Goal: Transaction & Acquisition: Register for event/course

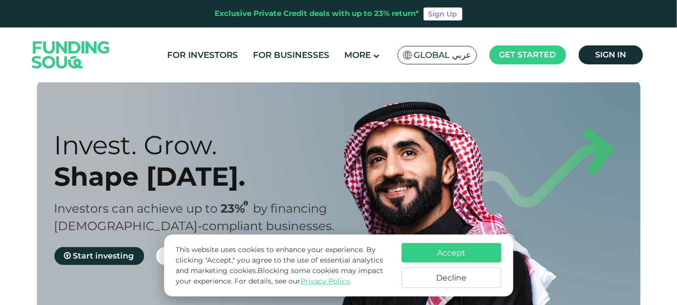
scroll to position [100, 0]
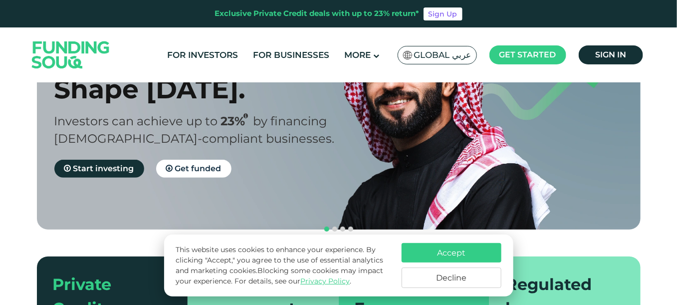
click at [442, 252] on button "Accept" at bounding box center [452, 252] width 100 height 19
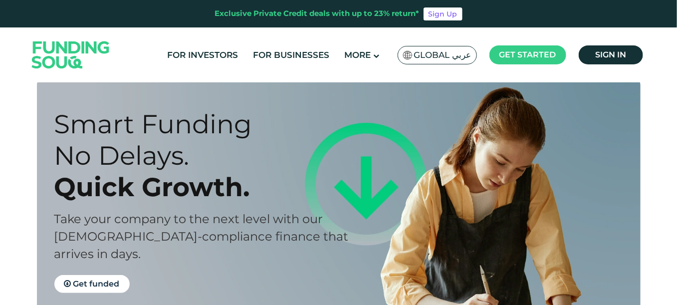
scroll to position [0, 0]
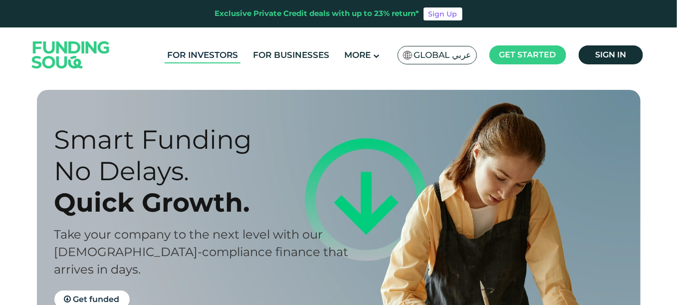
click at [209, 58] on link "For Investors" at bounding box center [203, 55] width 76 height 16
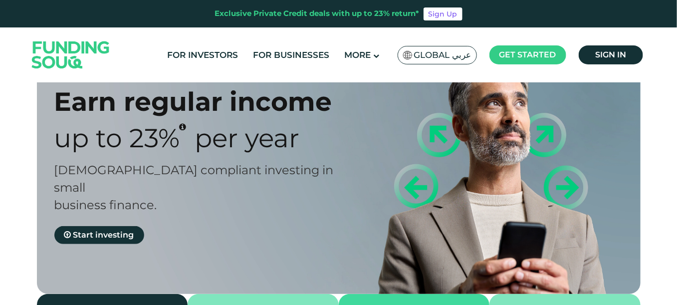
scroll to position [50, 0]
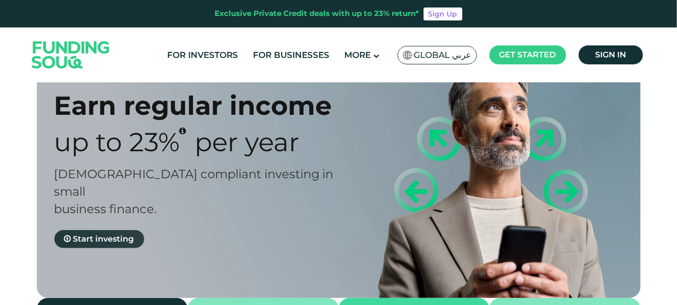
click at [103, 234] on span "Start investing" at bounding box center [103, 238] width 61 height 9
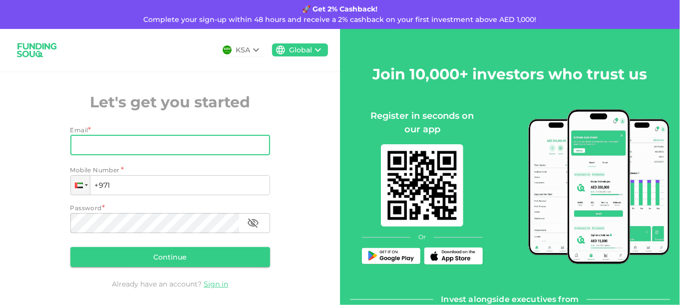
click at [102, 149] on input "Email" at bounding box center [164, 145] width 189 height 20
type input "khanshah24@gmail.com"
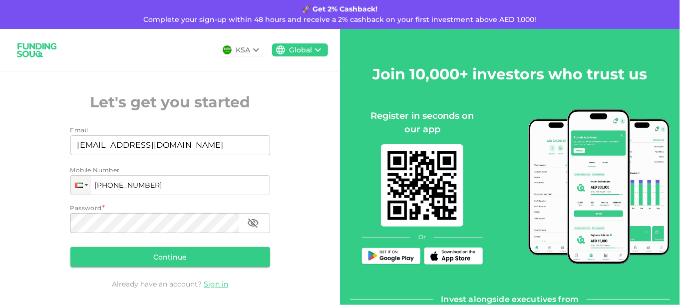
type input "+971 563 699 865"
click at [142, 260] on button "Continue" at bounding box center [170, 257] width 200 height 20
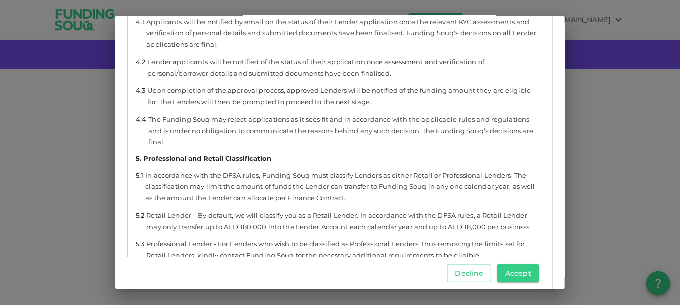
scroll to position [2047, 0]
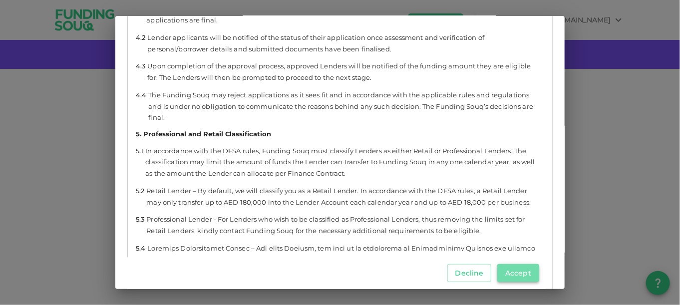
click at [509, 274] on button "Accept" at bounding box center [518, 273] width 42 height 18
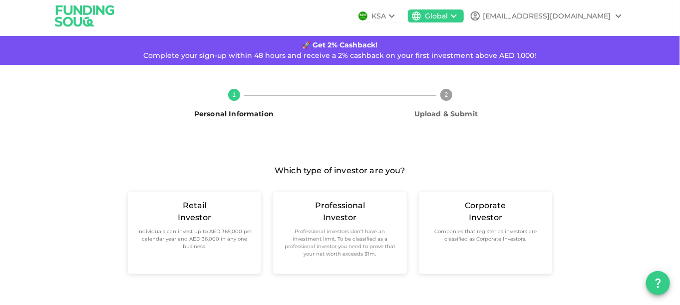
scroll to position [4, 0]
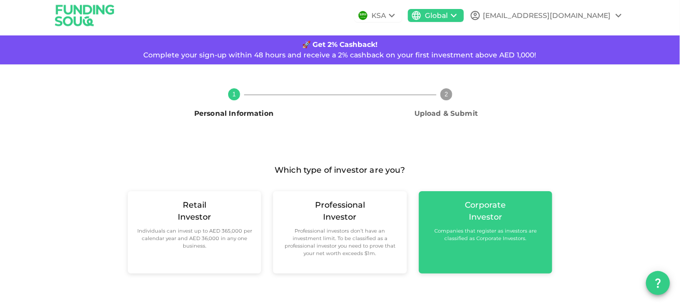
click at [450, 222] on div "Corporate Investor Companies that register as investors are classified as Corpo…" at bounding box center [485, 220] width 117 height 43
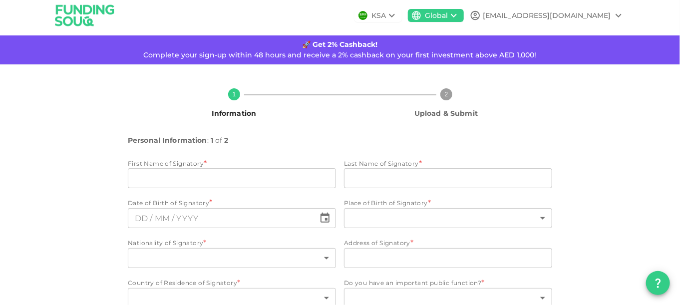
scroll to position [51, 0]
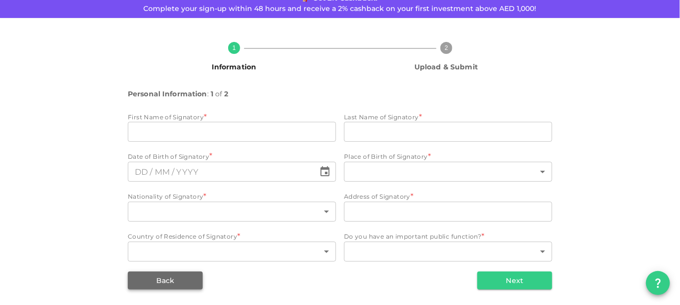
click at [152, 280] on button "Back" at bounding box center [165, 281] width 75 height 18
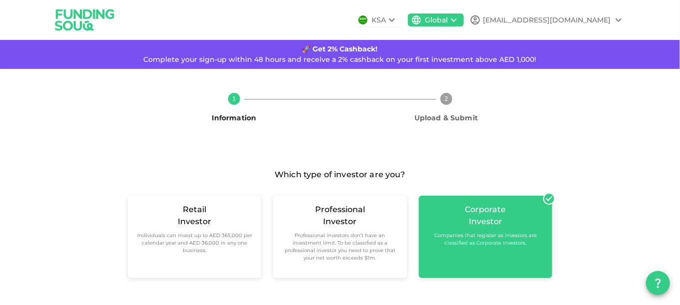
click at [386, 18] on div "KSA" at bounding box center [378, 20] width 14 height 10
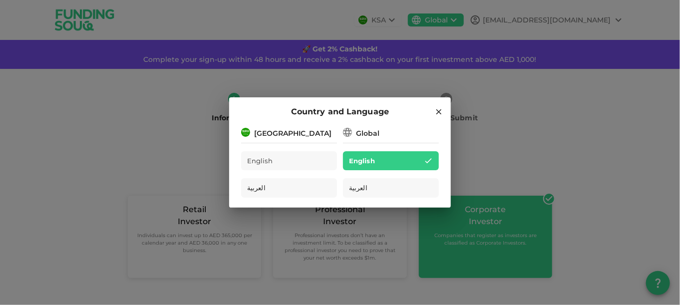
drag, startPoint x: 440, startPoint y: 111, endPoint x: 244, endPoint y: 144, distance: 199.0
click at [245, 146] on div "Country and Language Saudi Arabia English العربية Global English العربية" at bounding box center [340, 152] width 222 height 110
click at [268, 133] on div "[GEOGRAPHIC_DATA]" at bounding box center [292, 133] width 77 height 10
click at [358, 132] on div "Global" at bounding box center [367, 133] width 23 height 10
click at [439, 110] on icon at bounding box center [438, 111] width 9 height 9
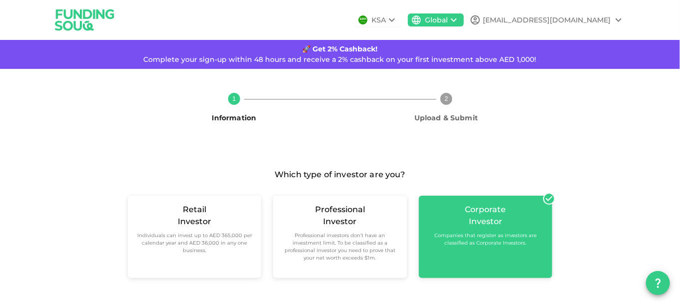
click at [448, 21] on div "Global" at bounding box center [436, 20] width 23 height 10
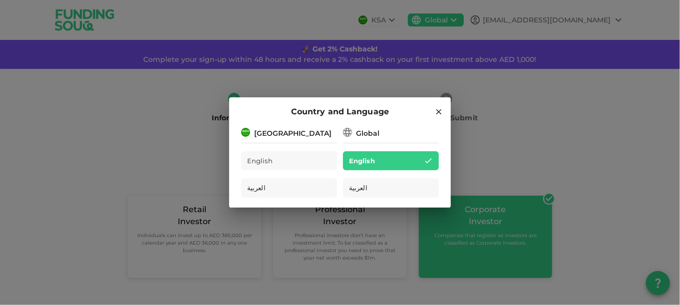
click at [379, 132] on div "Global" at bounding box center [391, 132] width 96 height 12
click at [284, 135] on div "[GEOGRAPHIC_DATA]" at bounding box center [292, 133] width 77 height 10
click at [434, 114] on icon at bounding box center [438, 111] width 9 height 9
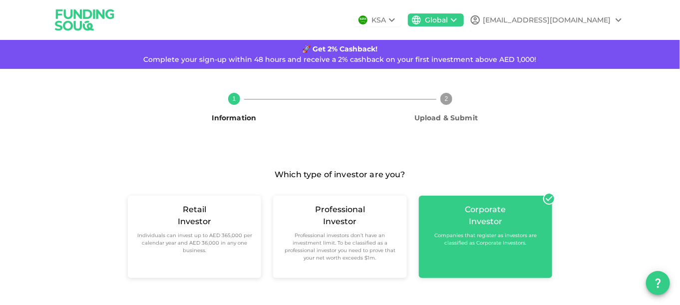
click at [78, 26] on img at bounding box center [84, 19] width 75 height 39
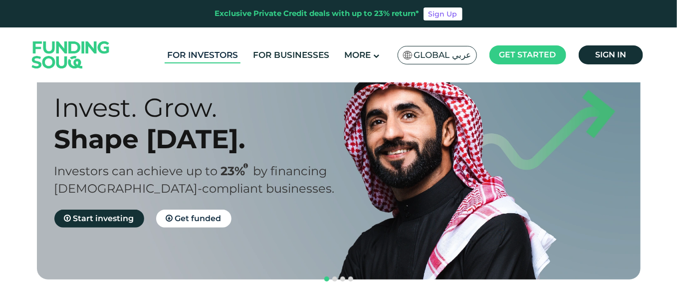
click at [207, 55] on link "For Investors" at bounding box center [203, 55] width 76 height 16
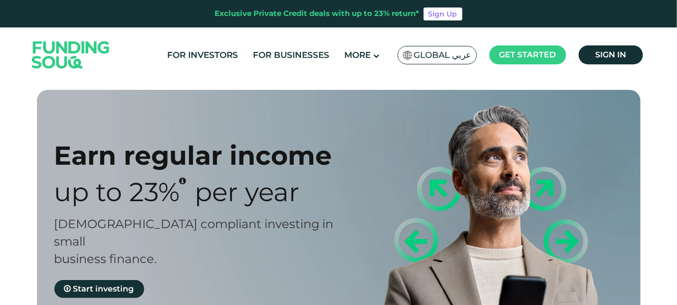
scroll to position [40, 0]
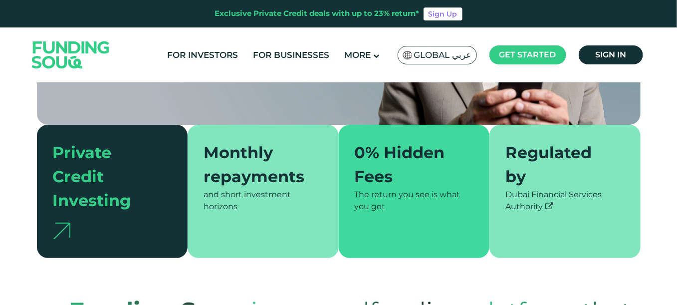
type tc-range-slider "4"
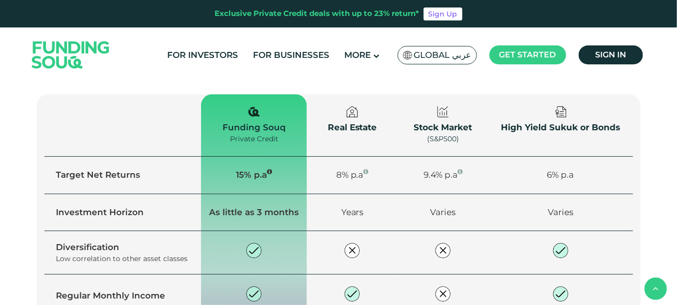
scroll to position [849, 0]
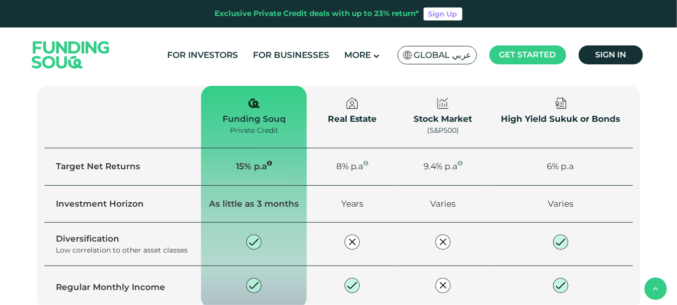
click at [150, 125] on span "Explore our opportunities" at bounding box center [126, 120] width 106 height 9
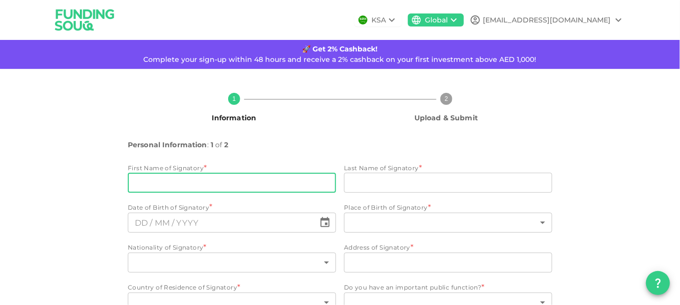
scroll to position [51, 0]
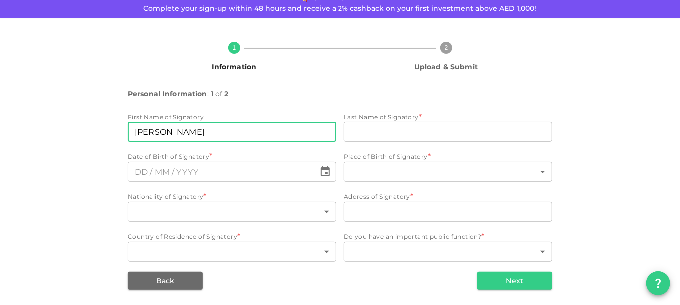
type input "[PERSON_NAME]"
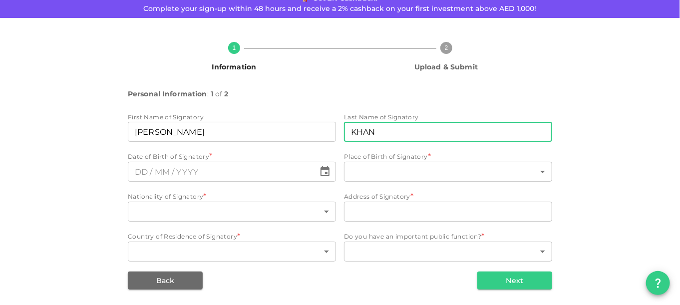
type input "KHAN"
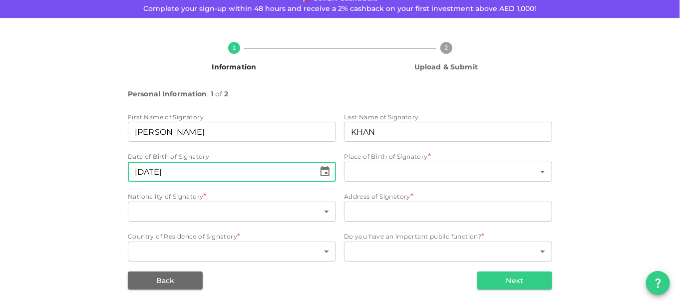
type input "⁦⁨[DATE]⁩⁩"
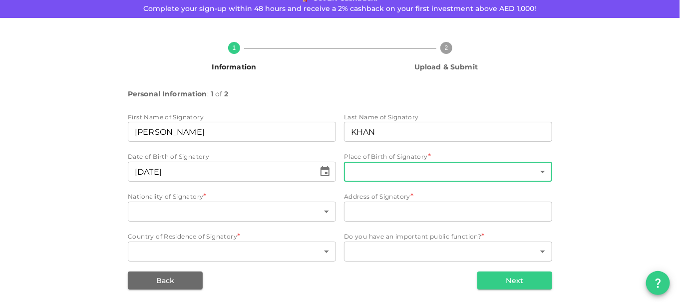
click at [383, 171] on body "KSA Global [EMAIL_ADDRESS][DOMAIN_NAME] 🚀 Get 2% Cashback! Complete your sign-u…" at bounding box center [340, 152] width 680 height 305
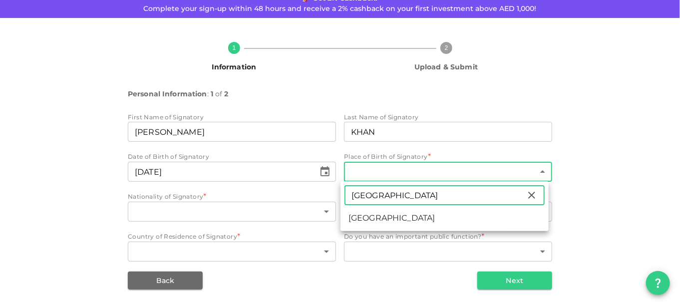
type input "[GEOGRAPHIC_DATA]"
click at [375, 217] on li "[GEOGRAPHIC_DATA]" at bounding box center [444, 218] width 208 height 18
type input "88"
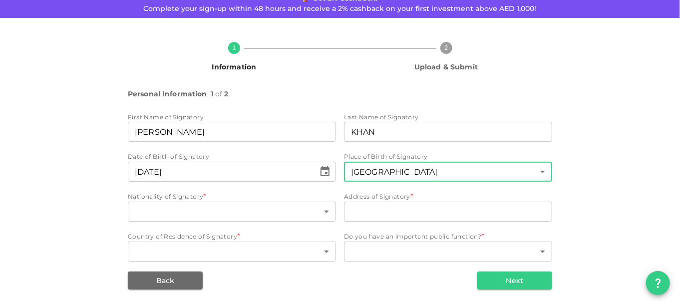
click at [220, 215] on div "​ [GEOGRAPHIC_DATA] [GEOGRAPHIC_DATA] [GEOGRAPHIC_DATA] [GEOGRAPHIC_DATA] [GEOG…" at bounding box center [340, 152] width 680 height 305
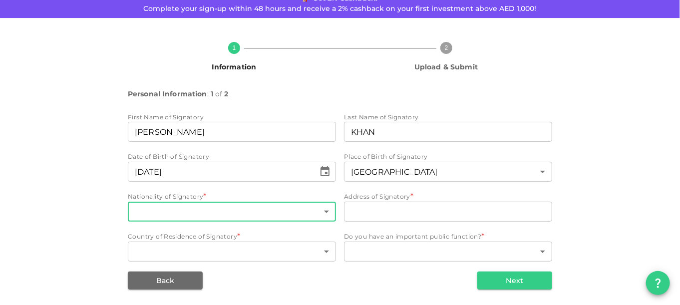
click at [219, 212] on body "KSA Global [EMAIL_ADDRESS][DOMAIN_NAME] 🚀 Get 2% Cashback! Complete your sign-u…" at bounding box center [340, 152] width 680 height 305
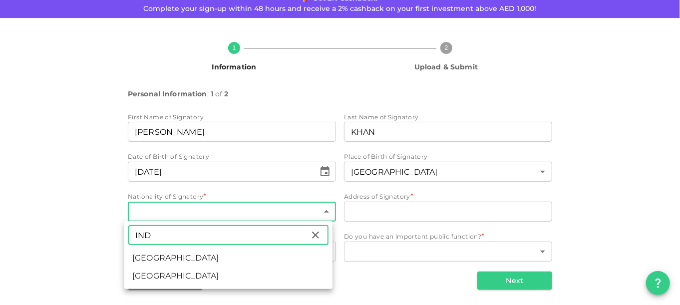
type input "IND"
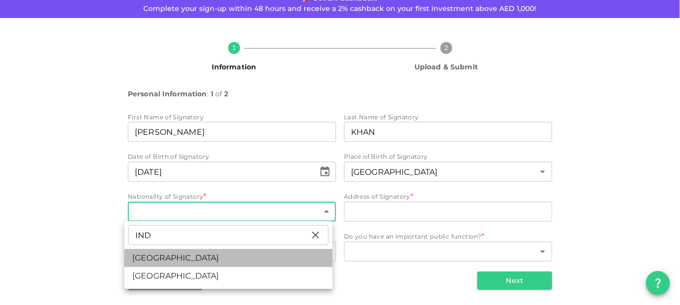
click at [205, 257] on li "[GEOGRAPHIC_DATA]" at bounding box center [228, 258] width 208 height 18
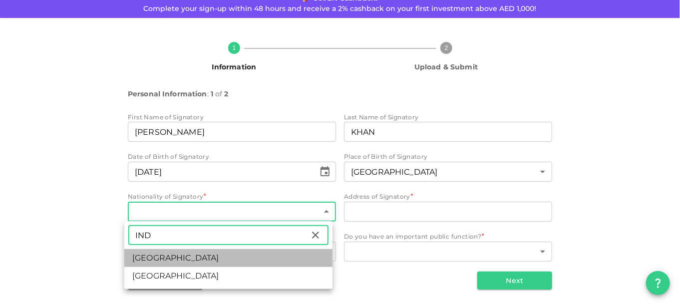
type input "88"
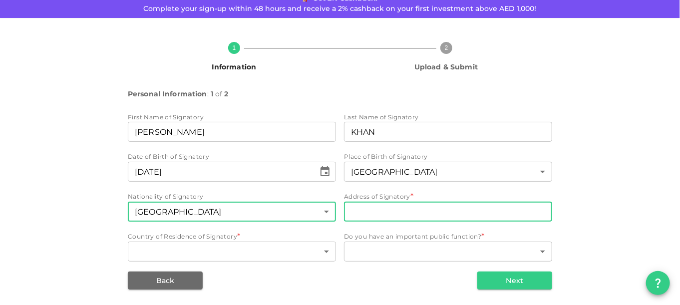
click at [369, 210] on input "Address of Signatory" at bounding box center [448, 212] width 208 height 20
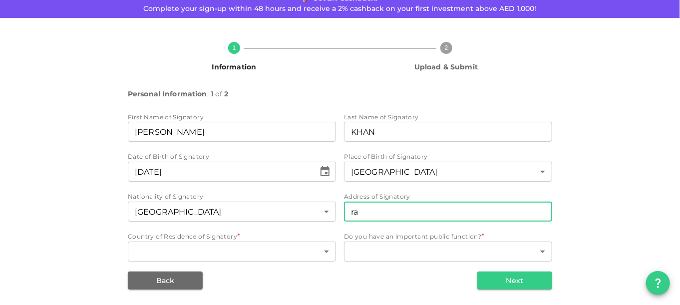
type input "r"
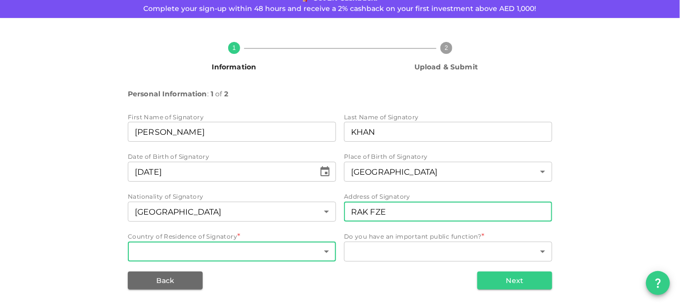
type input "RAK FZE"
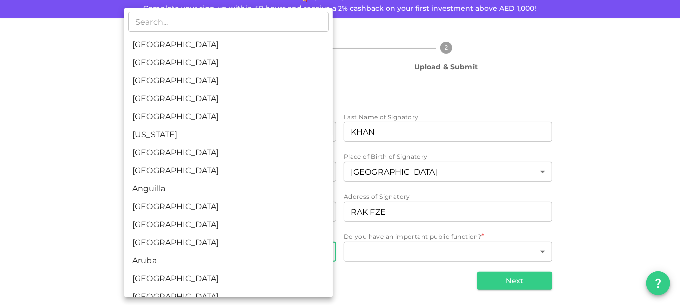
click at [220, 249] on body "KSA Global [EMAIL_ADDRESS][DOMAIN_NAME] 🚀 Get 2% Cashback! Complete your sign-u…" at bounding box center [340, 152] width 680 height 305
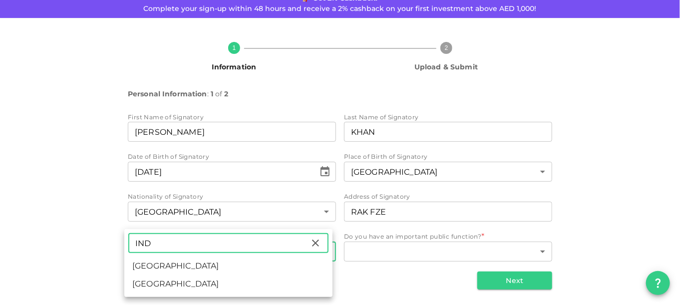
type input "IND"
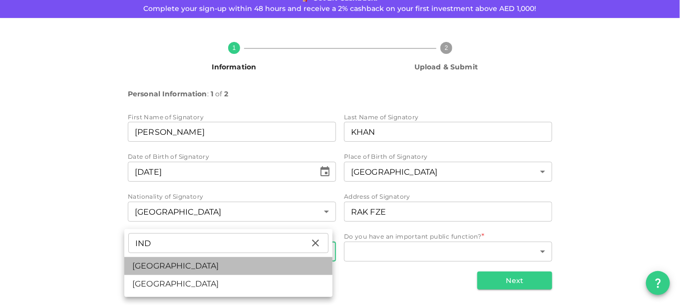
click at [196, 266] on li "[GEOGRAPHIC_DATA]" at bounding box center [228, 266] width 208 height 18
type input "88"
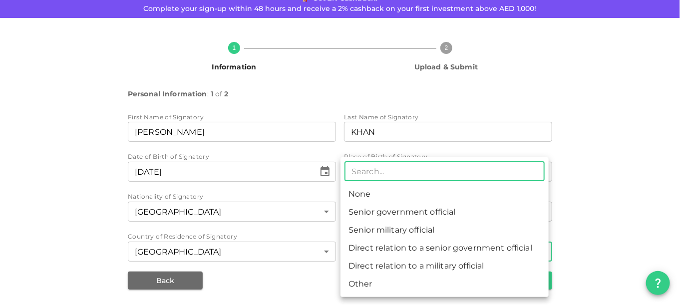
click at [394, 247] on body "KSA Global [EMAIL_ADDRESS][DOMAIN_NAME] 🚀 Get 2% Cashback! Complete your sign-u…" at bounding box center [340, 152] width 680 height 305
click at [365, 192] on li "None" at bounding box center [444, 194] width 208 height 18
type input "1"
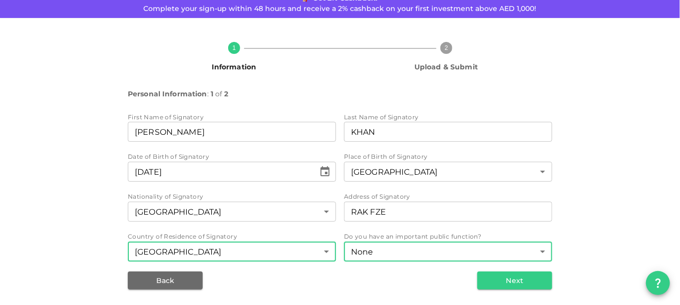
click at [302, 251] on body "KSA Global [EMAIL_ADDRESS][DOMAIN_NAME] 🚀 Get 2% Cashback! Complete your sign-u…" at bounding box center [340, 152] width 680 height 305
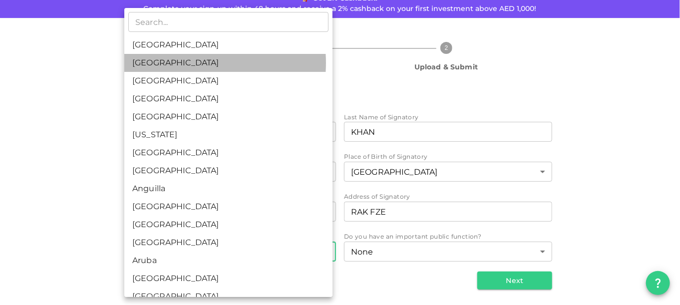
click at [186, 63] on li "[GEOGRAPHIC_DATA]" at bounding box center [228, 63] width 208 height 18
type input "2"
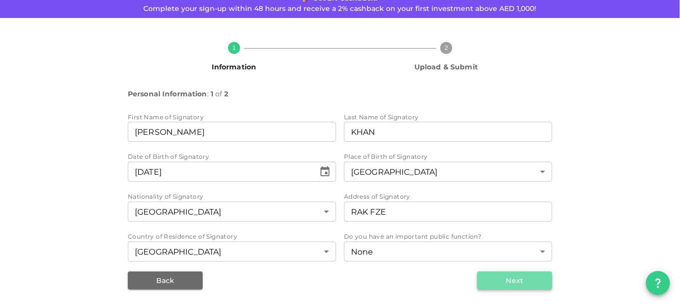
click at [510, 284] on button "Next" at bounding box center [514, 281] width 75 height 18
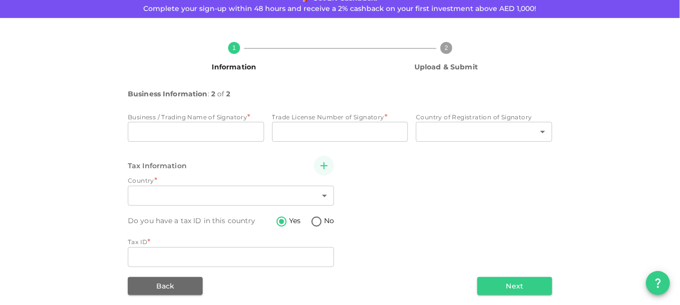
type input "2"
radio input "false"
radio input "true"
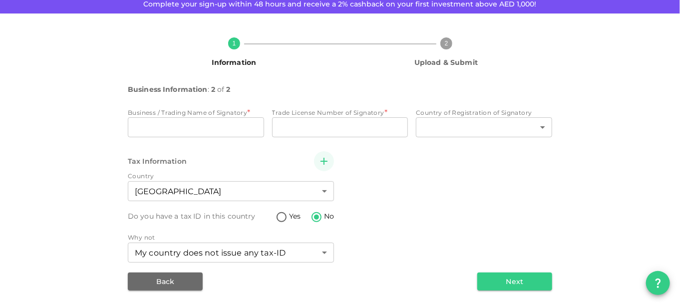
scroll to position [56, 0]
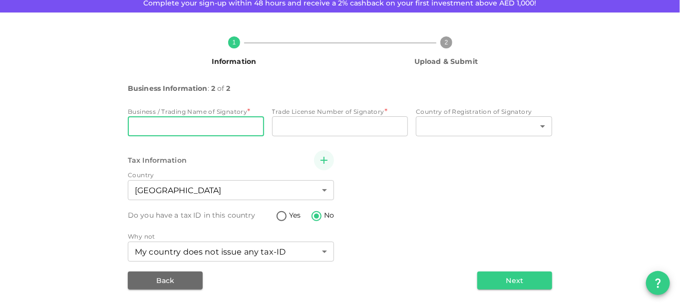
click at [164, 128] on input "Business / Trading Name of Signatory" at bounding box center [196, 126] width 136 height 20
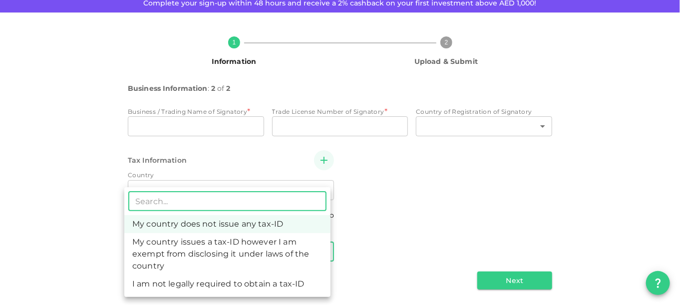
click at [310, 248] on body "KSA Global [EMAIL_ADDRESS][DOMAIN_NAME] 🚀 Get 2% Cashback! Complete your sign-u…" at bounding box center [340, 152] width 680 height 305
click at [264, 251] on li "My country issues a tax-ID however I am exempt from disclosing it under laws of…" at bounding box center [227, 254] width 206 height 42
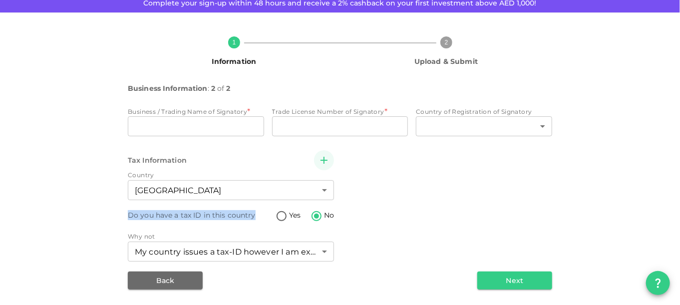
drag, startPoint x: 125, startPoint y: 216, endPoint x: 271, endPoint y: 219, distance: 146.3
click at [254, 214] on div "1 Information 2 Upload & Submit Business Information : 2 of 2 Business / Tradin…" at bounding box center [339, 158] width 569 height 261
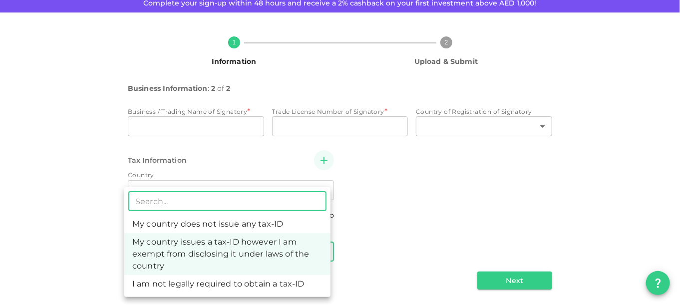
click at [287, 251] on body "KSA Global [EMAIL_ADDRESS][DOMAIN_NAME] 🚀 Get 2% Cashback! Complete your sign-u…" at bounding box center [340, 152] width 680 height 305
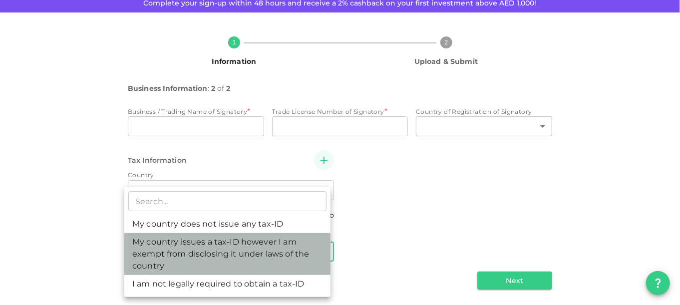
click at [186, 256] on li "My country issues a tax-ID however I am exempt from disclosing it under laws of…" at bounding box center [227, 254] width 206 height 42
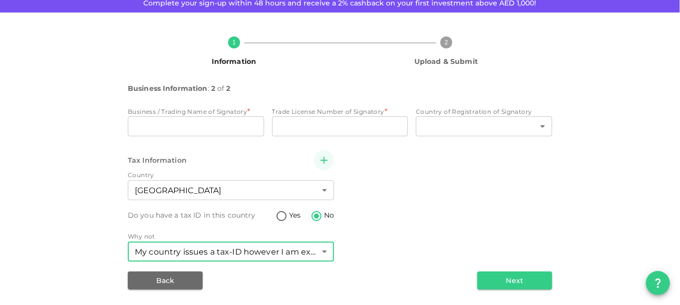
click at [195, 251] on body "KSA Global [EMAIL_ADDRESS][DOMAIN_NAME] 🚀 Get 2% Cashback! Complete your sign-u…" at bounding box center [340, 152] width 680 height 305
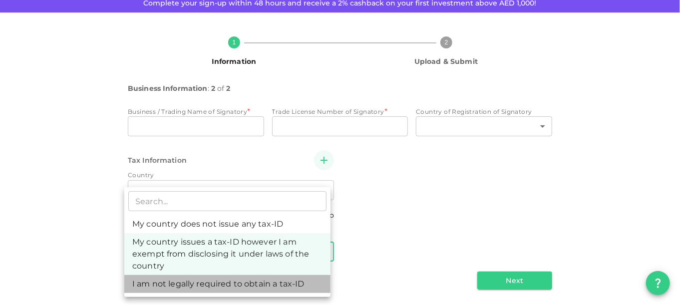
click at [208, 287] on li "I am not legally required to obtain a tax-ID" at bounding box center [227, 284] width 206 height 18
type input "3"
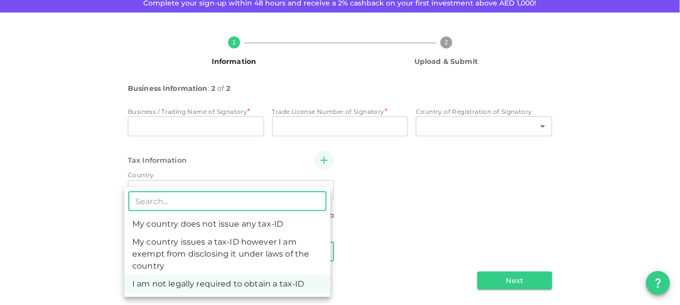
click at [158, 253] on body "KSA Global [EMAIL_ADDRESS][DOMAIN_NAME] 🚀 Get 2% Cashback! Complete your sign-u…" at bounding box center [340, 152] width 680 height 305
click at [181, 283] on li "I am not legally required to obtain a tax-ID" at bounding box center [227, 284] width 206 height 18
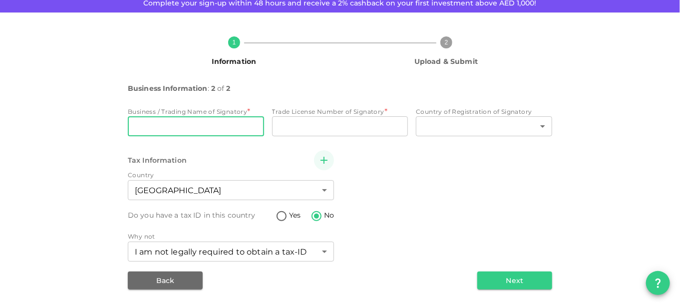
click at [141, 127] on input "Business / Trading Name of Signatory" at bounding box center [196, 126] width 136 height 20
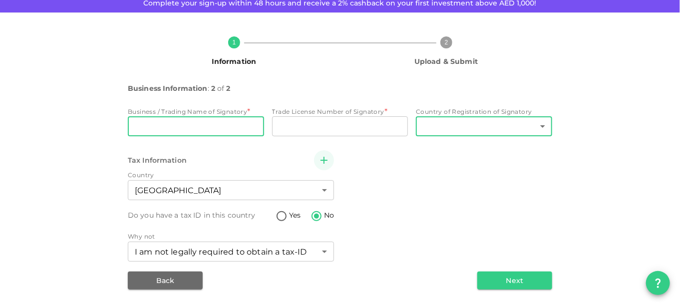
click at [465, 129] on body "KSA Global [EMAIL_ADDRESS][DOMAIN_NAME] 🚀 Get 2% Cashback! Complete your sign-u…" at bounding box center [340, 152] width 680 height 305
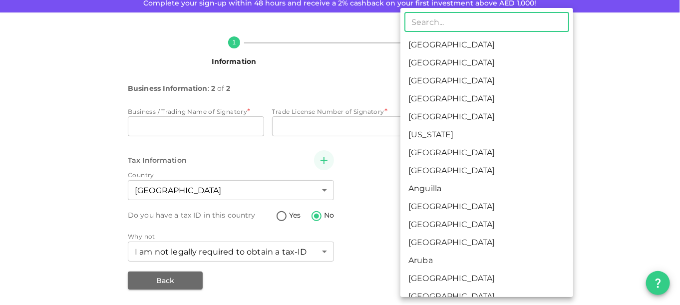
type input "I"
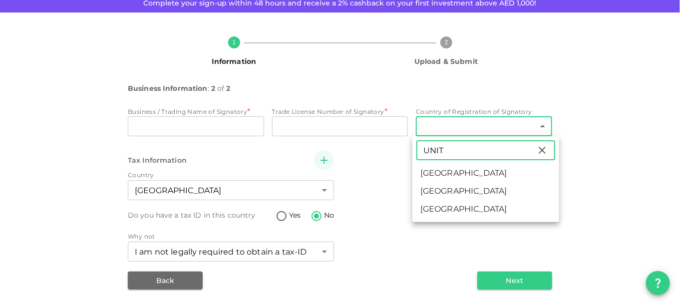
type input "UNIT"
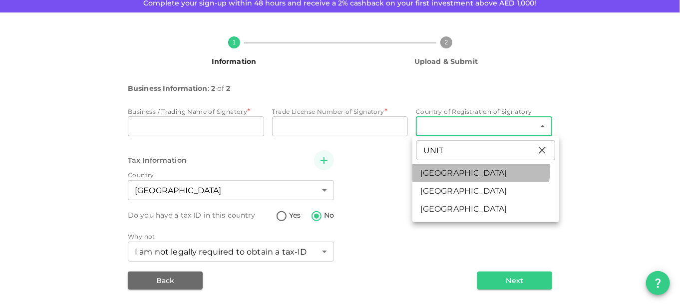
click at [478, 171] on li "[GEOGRAPHIC_DATA]" at bounding box center [485, 173] width 147 height 18
type input "2"
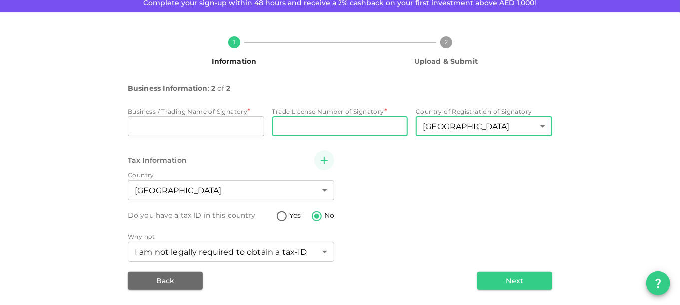
click at [314, 129] on input "Trade License Number of Signatory" at bounding box center [340, 126] width 136 height 20
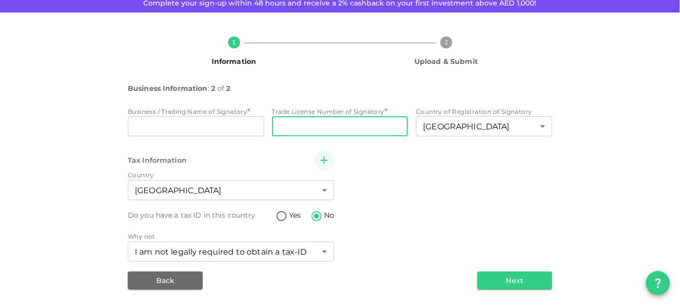
paste input "47016298"
type input "47016298"
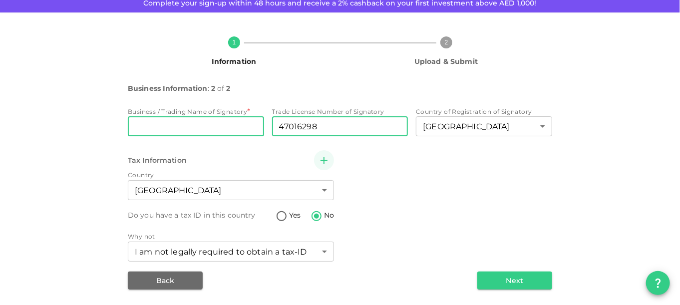
click at [180, 123] on input "Business / Trading Name of Signatory" at bounding box center [196, 126] width 136 height 20
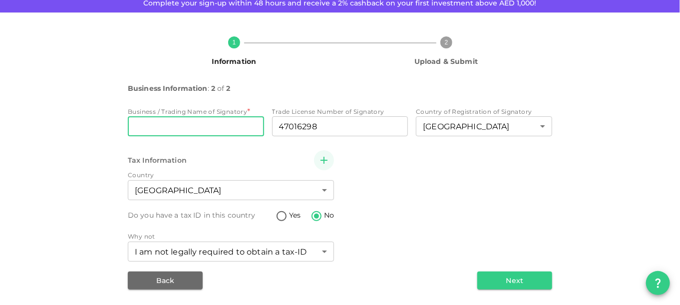
paste input "AlphaNuvia Technology FZ-LLC"
click at [237, 127] on input "AlphaNuvia Technology FZ-LLC" at bounding box center [196, 126] width 136 height 20
type input "AlphaNuvia Technology FZ LLC"
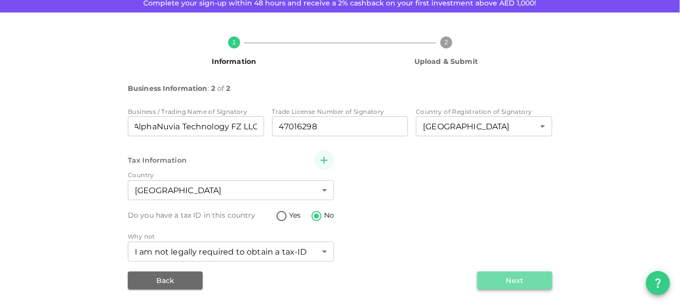
scroll to position [0, 0]
click at [494, 279] on button "Next" at bounding box center [514, 281] width 75 height 18
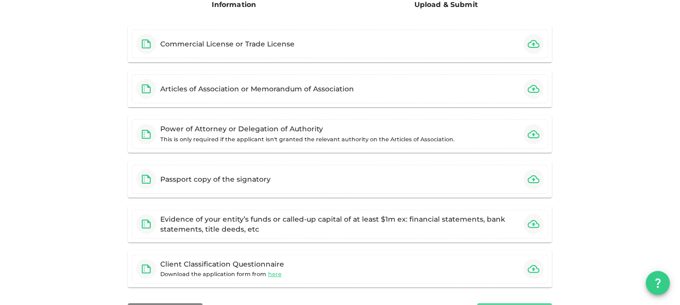
scroll to position [184, 0]
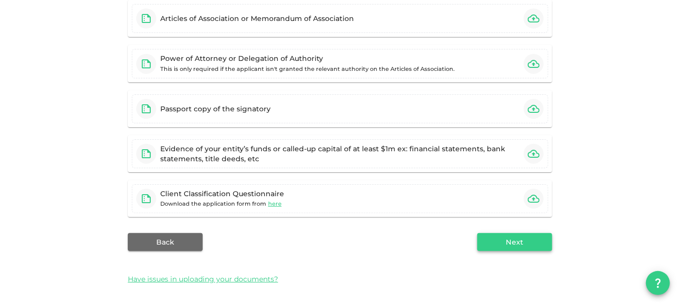
click at [488, 236] on button "Next" at bounding box center [514, 242] width 75 height 18
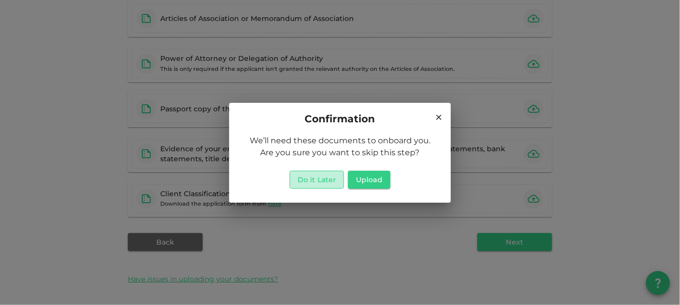
click at [318, 181] on button "Do it Later" at bounding box center [317, 180] width 54 height 18
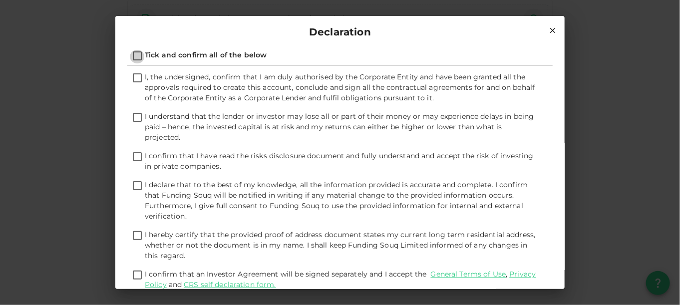
click at [141, 55] on input "Tick and confirm all of the below" at bounding box center [137, 56] width 15 height 13
checkbox input "true"
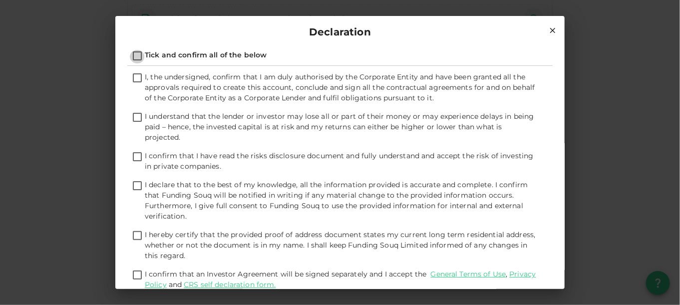
checkbox input "true"
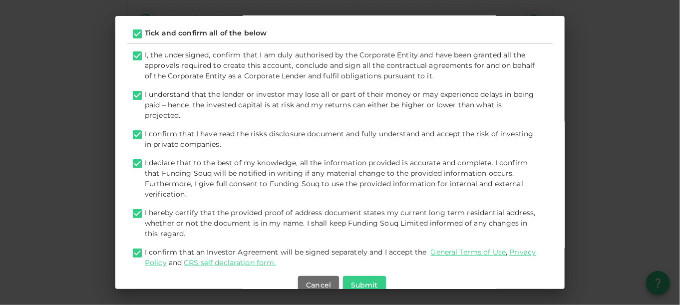
scroll to position [42, 0]
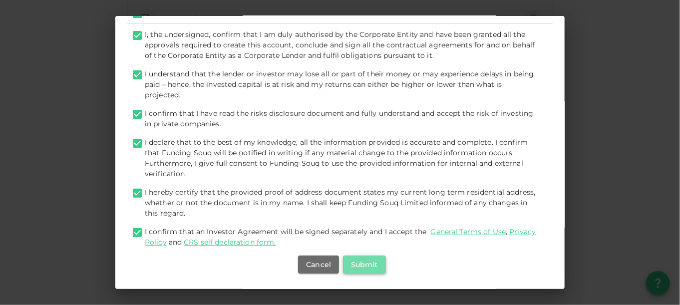
click at [363, 265] on button "Submit" at bounding box center [364, 265] width 43 height 18
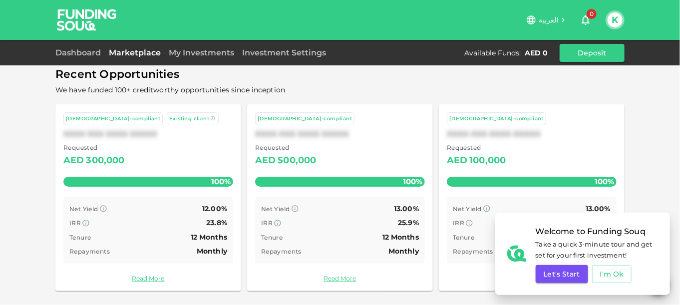
scroll to position [63, 0]
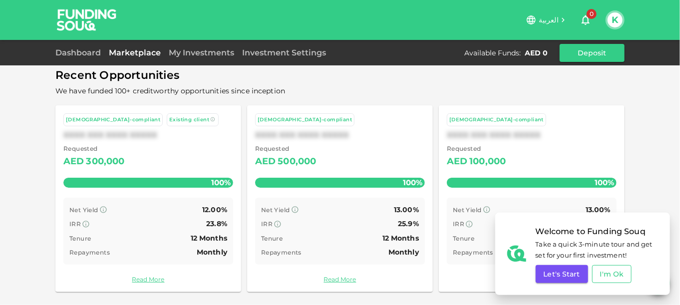
click at [603, 274] on button "I'm Ok" at bounding box center [612, 274] width 40 height 18
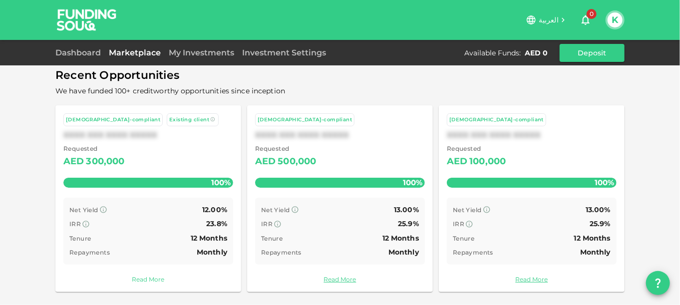
click at [150, 277] on link "Read More" at bounding box center [148, 279] width 170 height 9
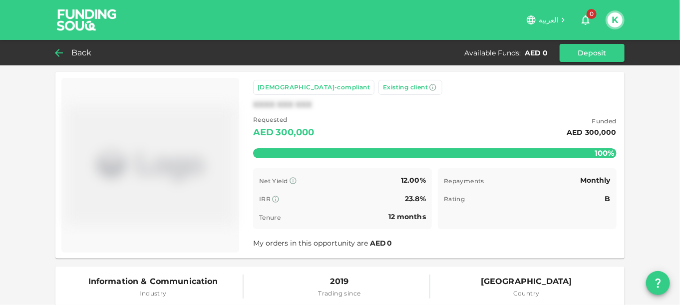
click at [69, 50] on div "Back" at bounding box center [75, 53] width 40 height 14
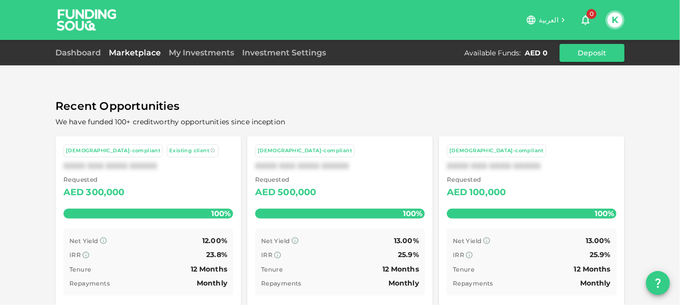
scroll to position [63, 0]
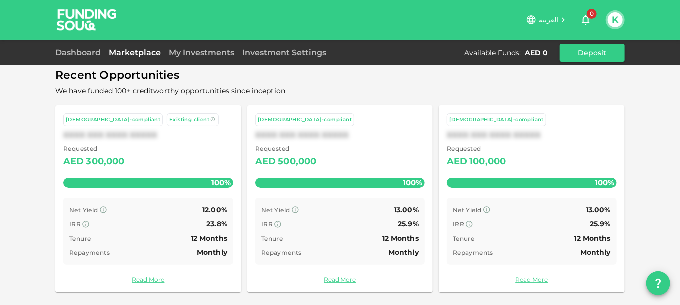
click at [282, 133] on div "XXXX XXX XXXX XXXXX" at bounding box center [340, 134] width 170 height 9
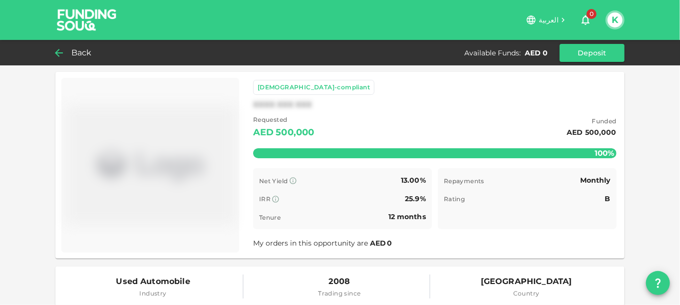
click at [69, 51] on div "Back" at bounding box center [75, 53] width 40 height 14
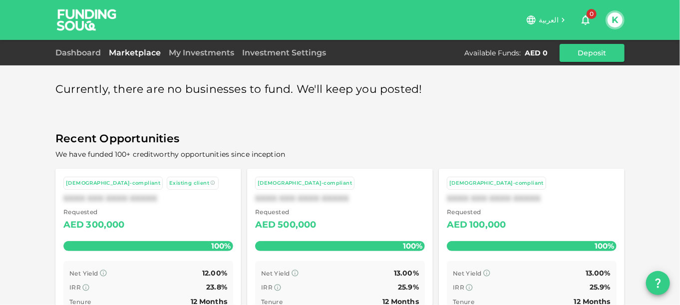
scroll to position [63, 0]
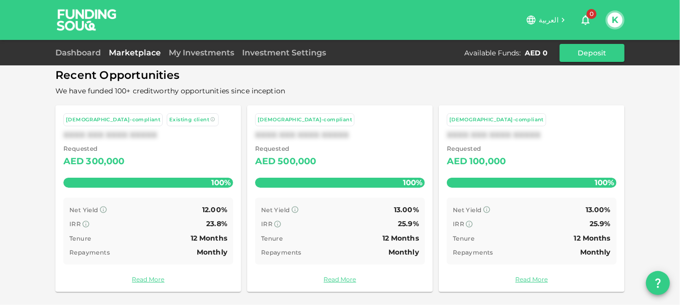
click at [558, 178] on div "100%" at bounding box center [532, 183] width 170 height 10
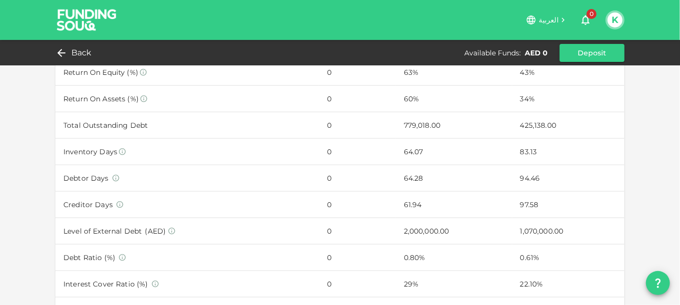
scroll to position [748, 0]
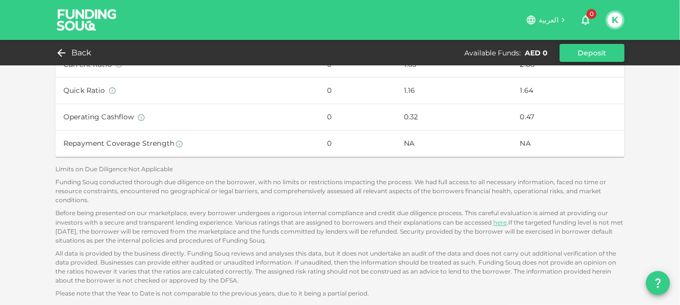
click at [579, 57] on button "Deposit" at bounding box center [592, 53] width 65 height 18
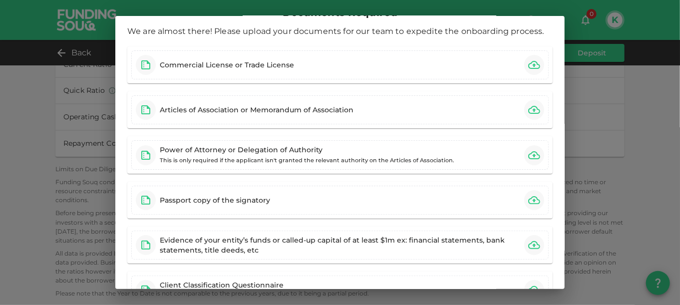
scroll to position [0, 0]
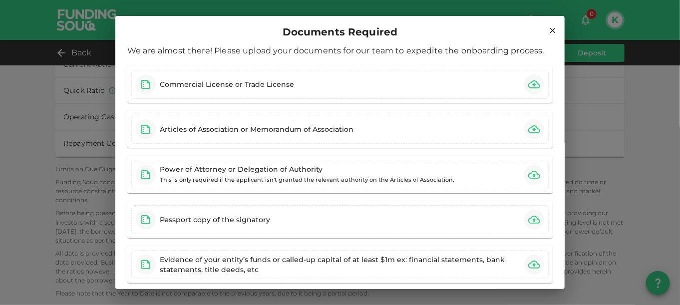
click at [550, 31] on icon at bounding box center [552, 30] width 5 height 5
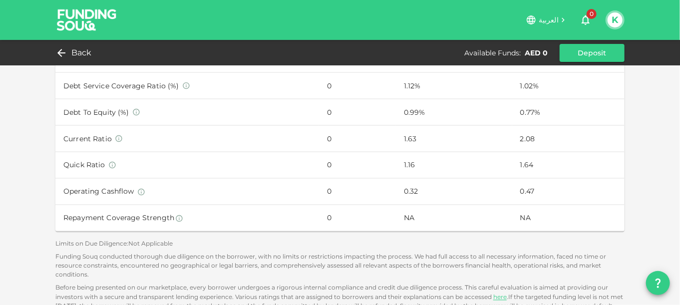
scroll to position [549, 0]
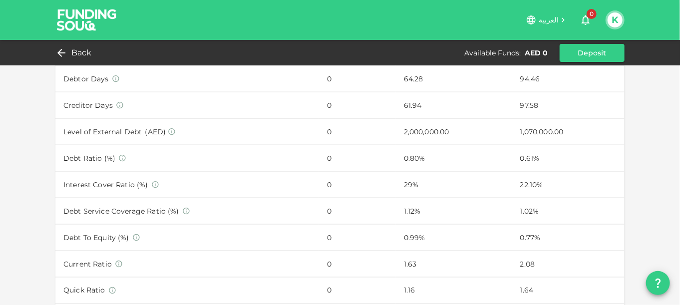
click at [591, 13] on span "0" at bounding box center [592, 14] width 10 height 10
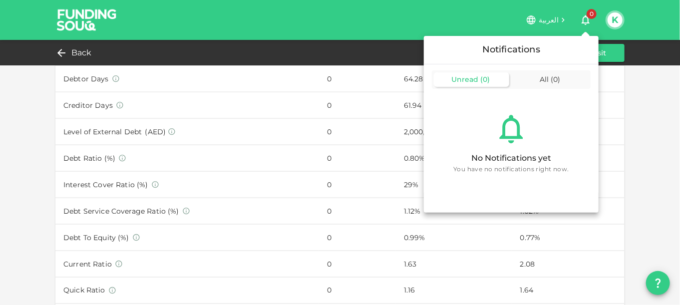
click at [659, 67] on div at bounding box center [340, 152] width 680 height 305
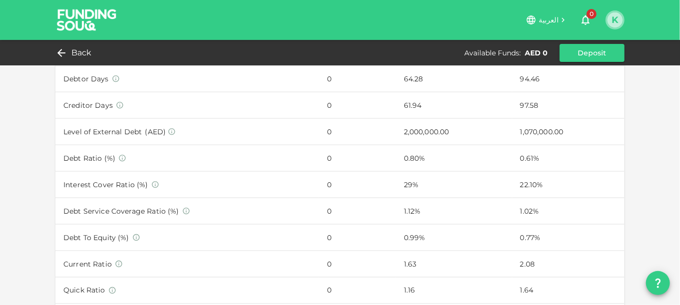
click at [615, 20] on button "K" at bounding box center [615, 19] width 15 height 15
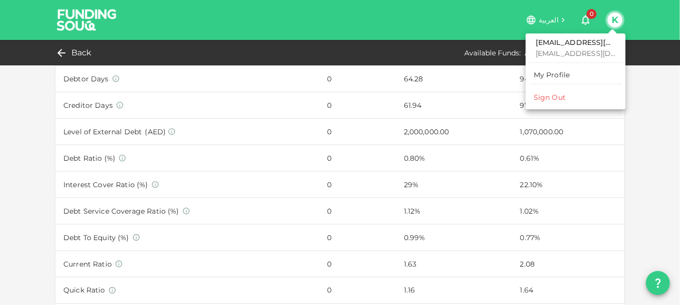
click at [369, 99] on div at bounding box center [340, 152] width 680 height 305
